Goal: Transaction & Acquisition: Download file/media

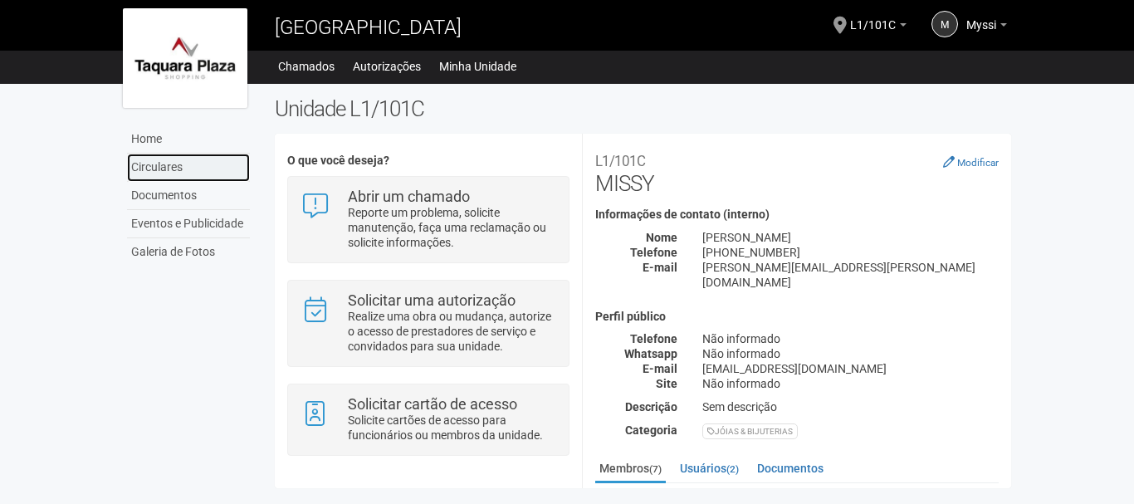
click at [191, 162] on link "Circulares" at bounding box center [188, 168] width 123 height 28
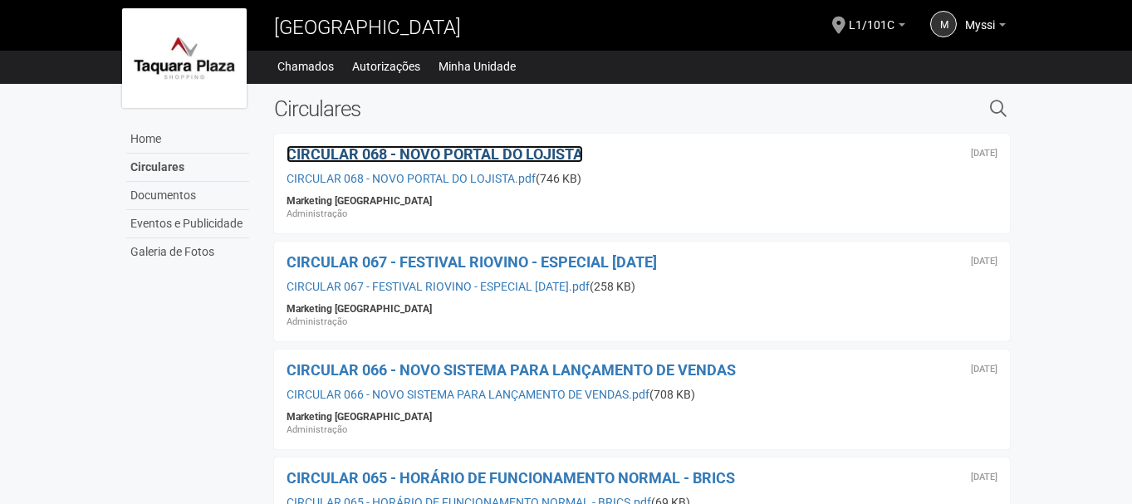
click at [523, 158] on span "CIRCULAR 068 - NOVO PORTAL DO LOJISTA" at bounding box center [434, 153] width 296 height 17
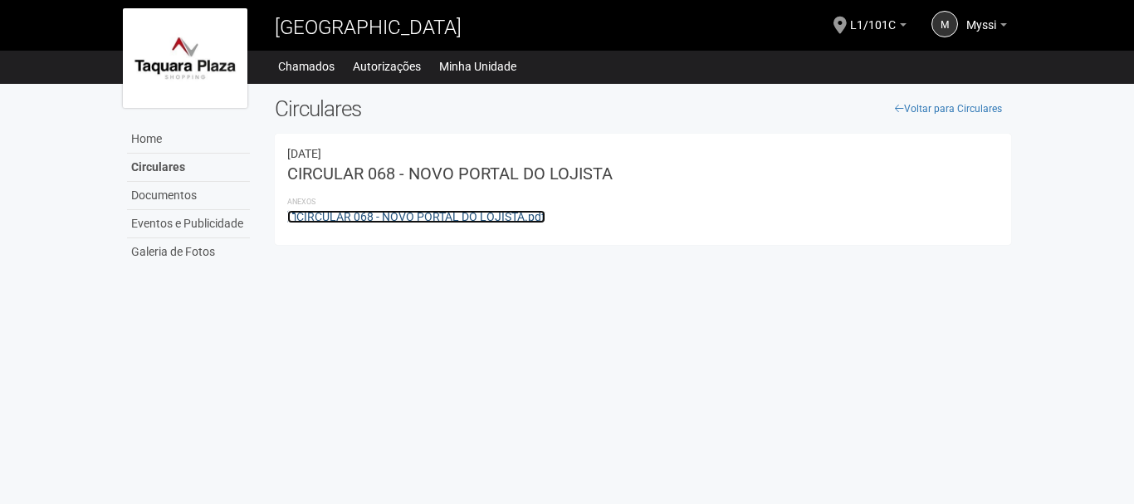
click at [482, 214] on link "CIRCULAR 068 - NOVO PORTAL DO LOJISTA.pdf" at bounding box center [416, 216] width 258 height 13
click at [532, 220] on link "CIRCULAR 068 - NOVO PORTAL DO LOJISTA.pdf" at bounding box center [416, 216] width 258 height 13
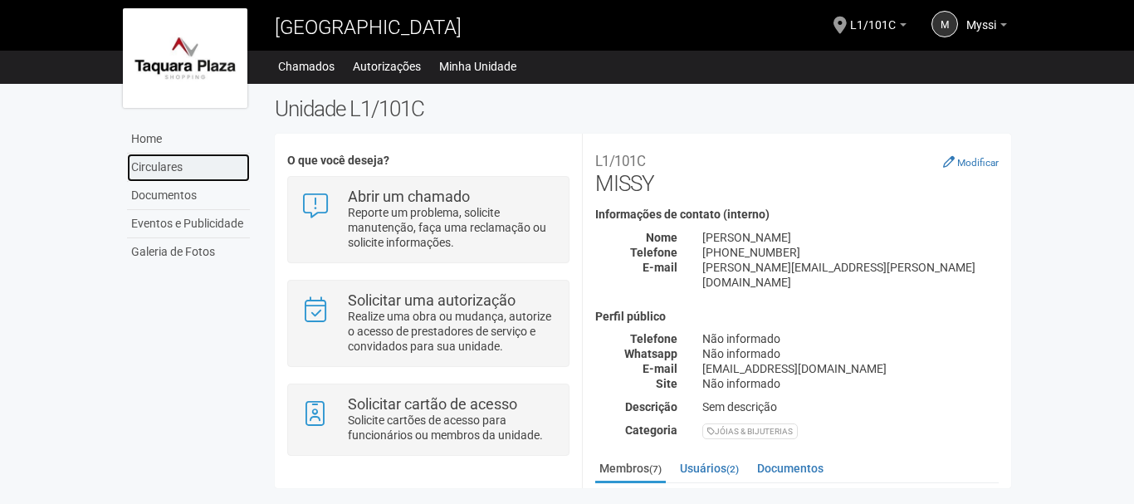
click at [185, 167] on link "Circulares" at bounding box center [188, 168] width 123 height 28
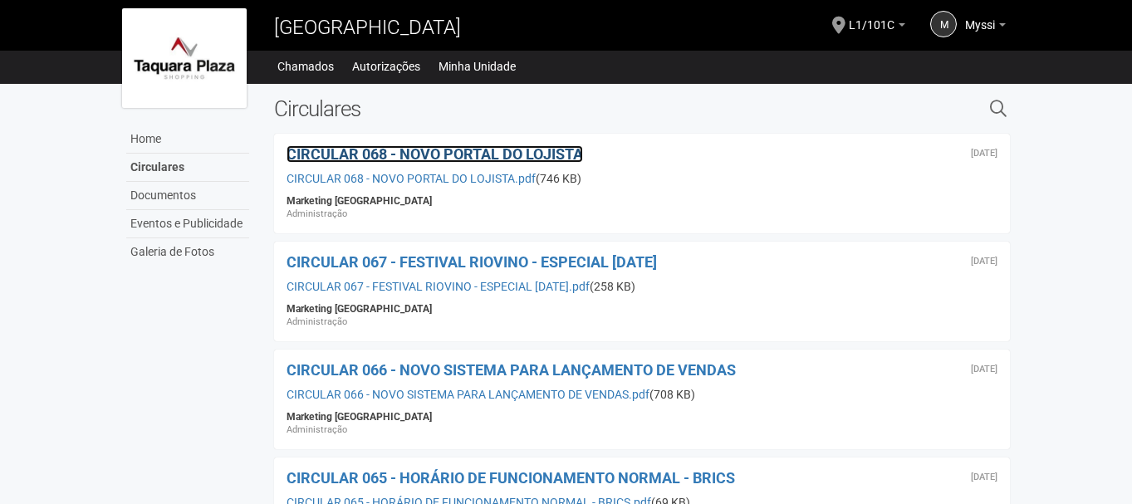
click at [377, 148] on span "CIRCULAR 068 - NOVO PORTAL DO LOJISTA" at bounding box center [434, 153] width 296 height 17
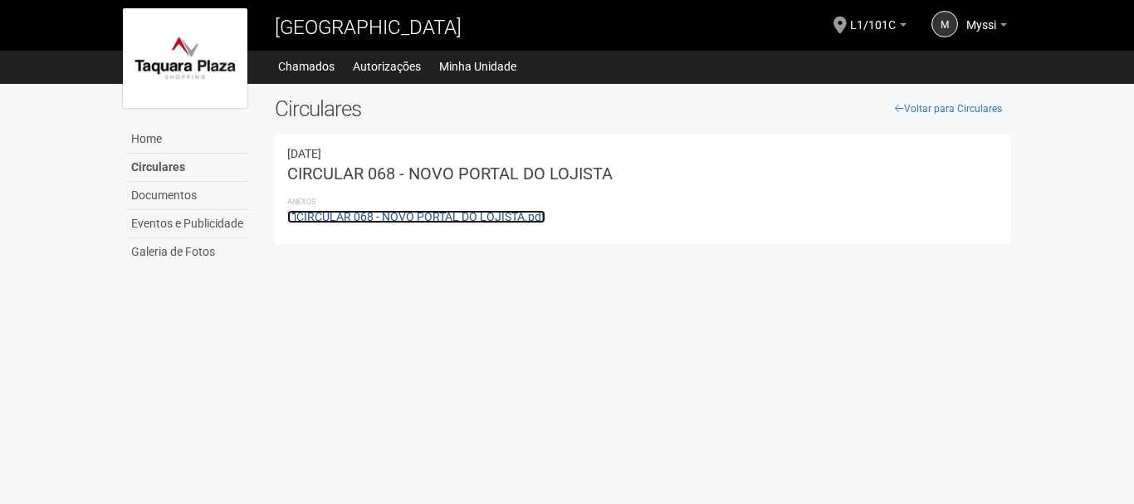
click at [413, 221] on link "CIRCULAR 068 - NOVO PORTAL DO LOJISTA.pdf" at bounding box center [416, 216] width 258 height 13
